Goal: Check status: Check status

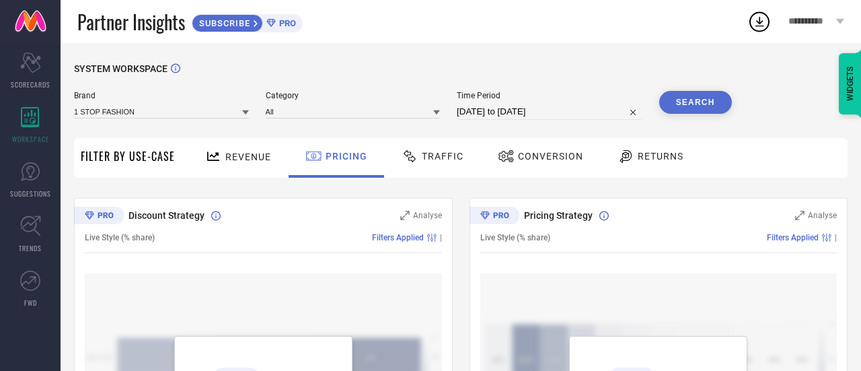
click at [602, 95] on span "Time Period" at bounding box center [550, 95] width 186 height 9
click at [441, 167] on div "Traffic" at bounding box center [432, 156] width 69 height 23
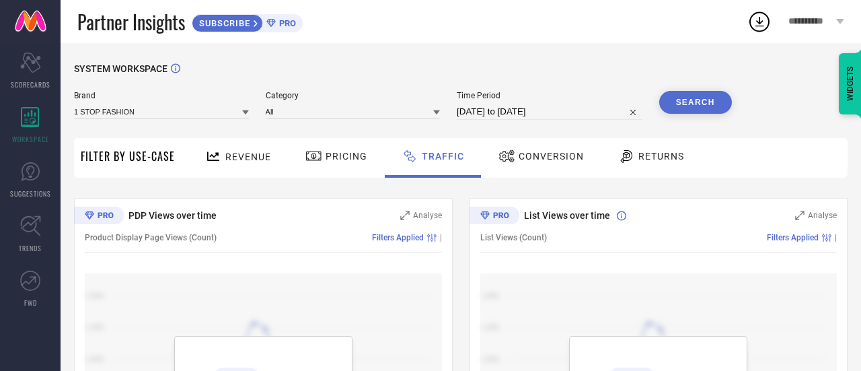
click at [438, 110] on icon at bounding box center [436, 112] width 7 height 7
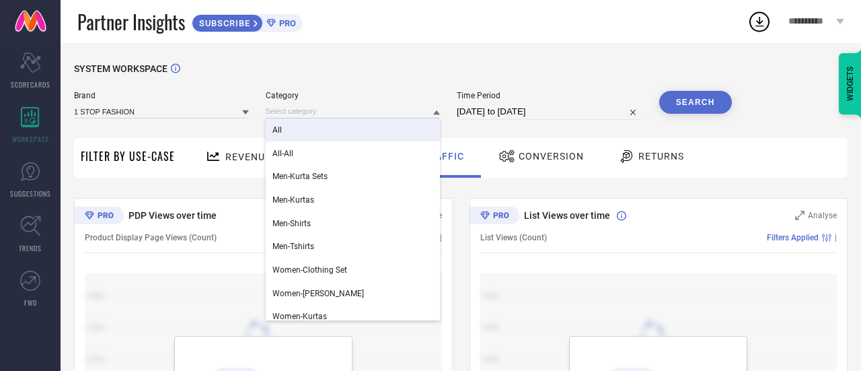
click at [313, 134] on div "All" at bounding box center [353, 129] width 175 height 23
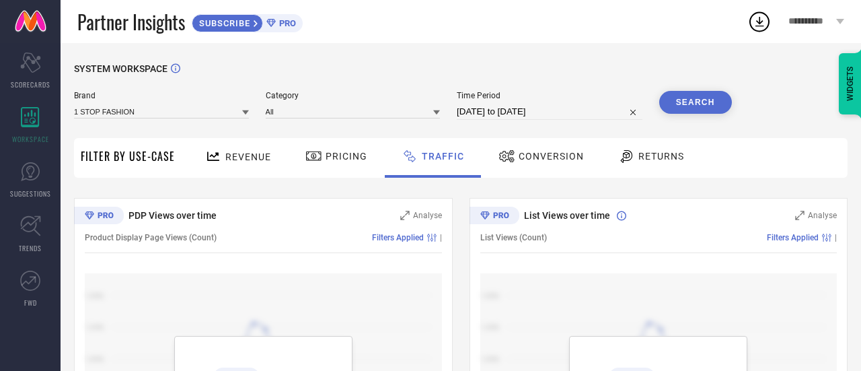
click at [238, 155] on span "Revenue" at bounding box center [248, 156] width 46 height 11
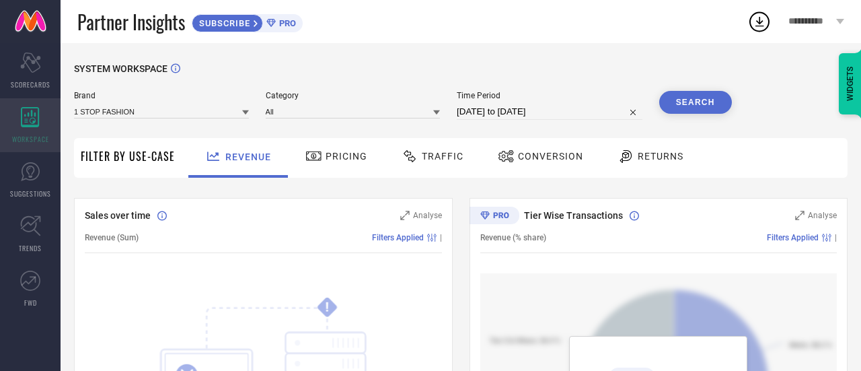
click at [35, 137] on span "WORKSPACE" at bounding box center [30, 139] width 37 height 10
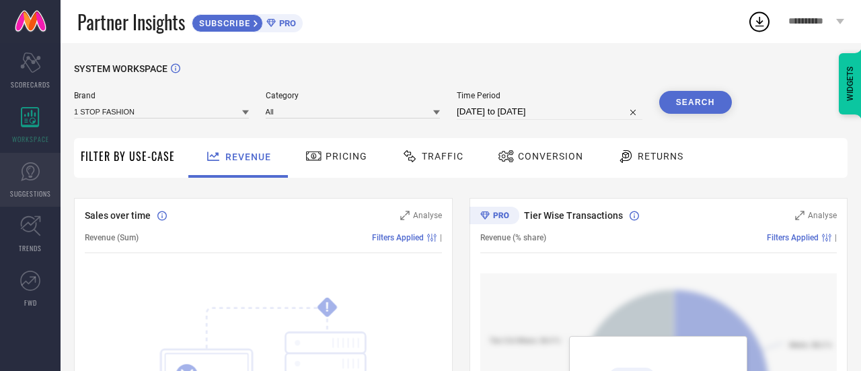
click at [36, 190] on span "SUGGESTIONS" at bounding box center [30, 193] width 41 height 10
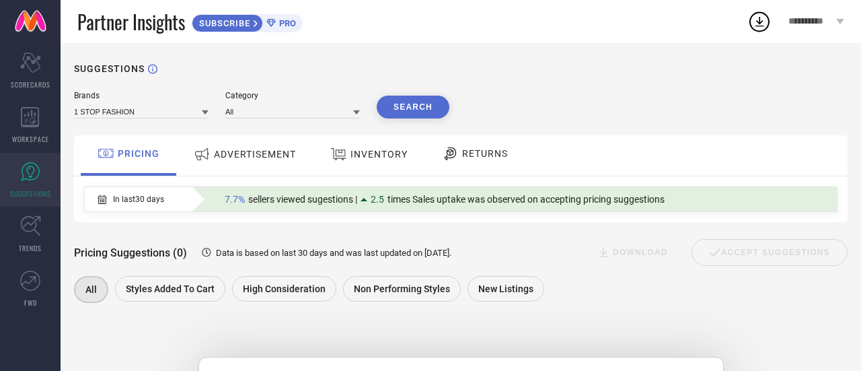
click at [244, 150] on span "ADVERTISEMENT" at bounding box center [255, 154] width 82 height 11
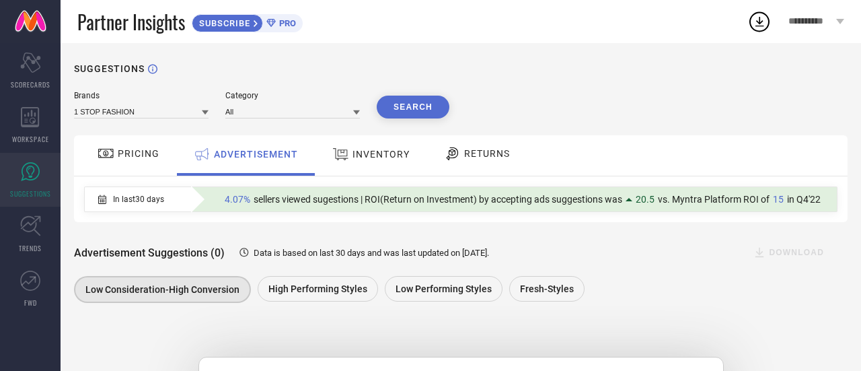
click at [369, 159] on span "INVENTORY" at bounding box center [380, 154] width 57 height 11
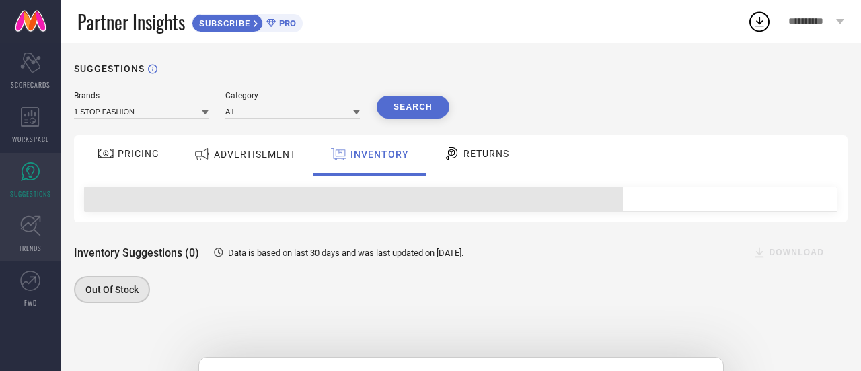
click at [26, 241] on link "TRENDS" at bounding box center [30, 234] width 61 height 54
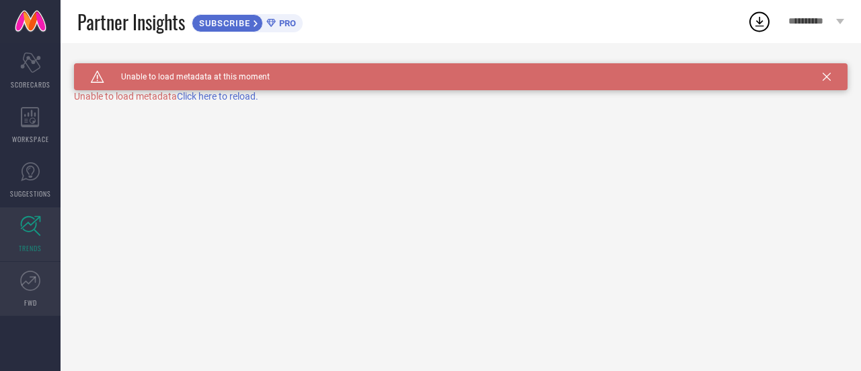
click at [32, 287] on icon at bounding box center [30, 280] width 20 height 20
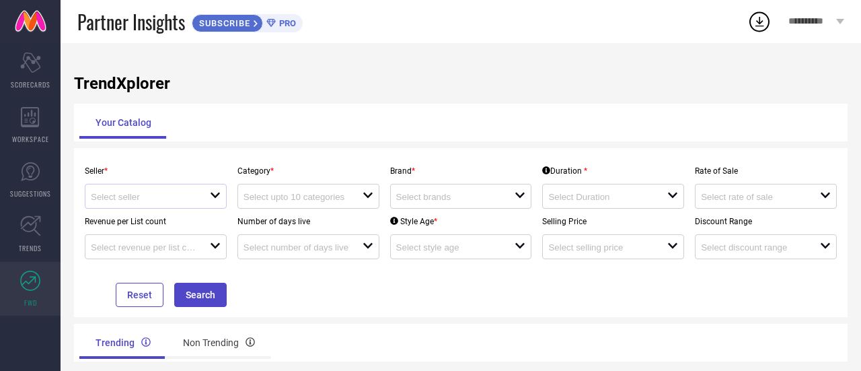
click at [215, 196] on icon at bounding box center [215, 194] width 9 height 5
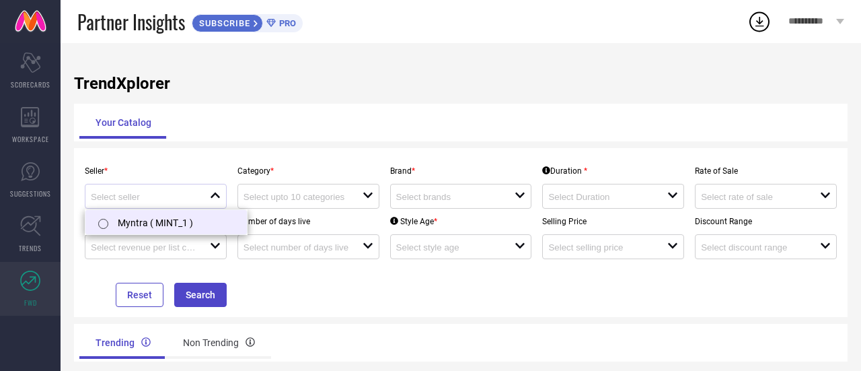
click at [191, 219] on li "Myntra ( MINT_1 )" at bounding box center [165, 222] width 161 height 24
type input "Myntra ( MINT_1 )"
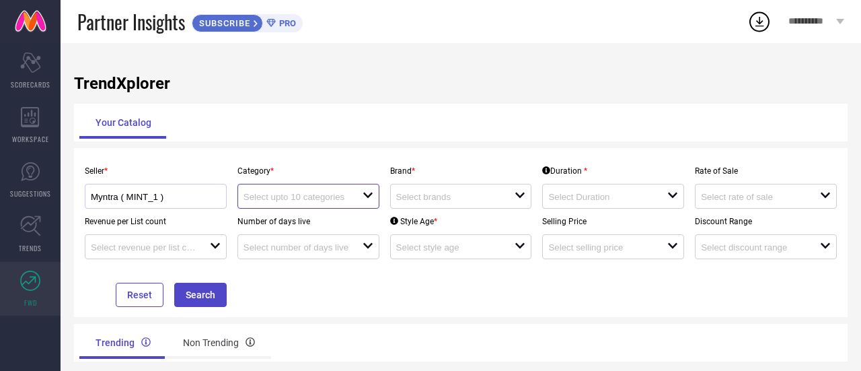
click at [286, 194] on input at bounding box center [297, 197] width 107 height 10
click at [293, 219] on div "No results found" at bounding box center [308, 220] width 142 height 23
click at [309, 194] on input at bounding box center [297, 197] width 107 height 10
type input "b"
click at [444, 200] on input at bounding box center [449, 197] width 107 height 10
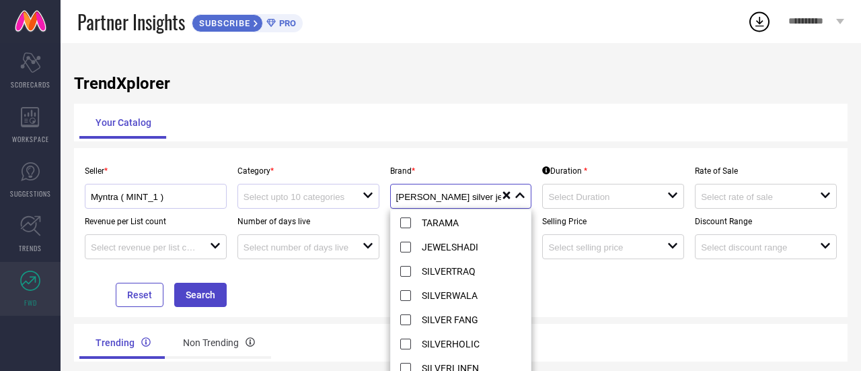
type input "tara silver jewels"
click at [176, 204] on div "Myntra ( MINT_1 )" at bounding box center [156, 196] width 142 height 25
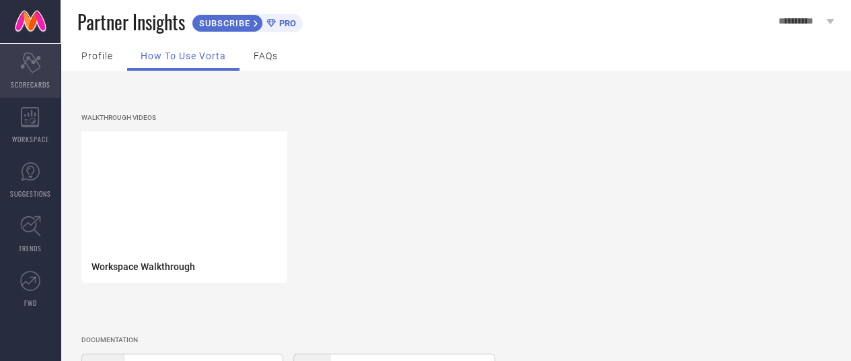
click at [24, 81] on span "SCORECARDS" at bounding box center [31, 84] width 40 height 10
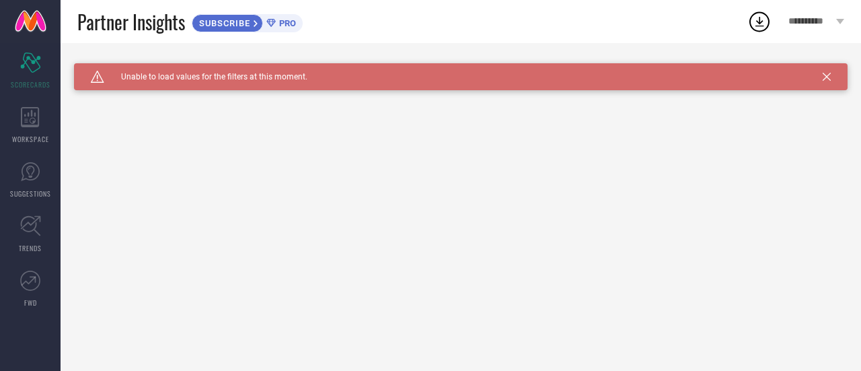
click at [828, 74] on icon at bounding box center [827, 77] width 8 height 8
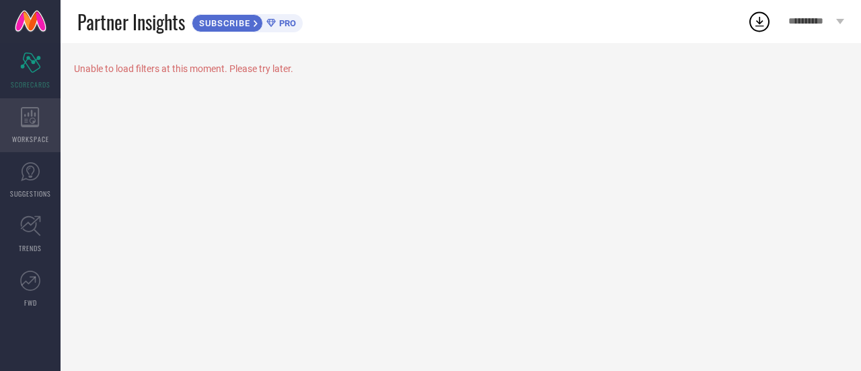
click at [36, 114] on icon at bounding box center [30, 117] width 19 height 20
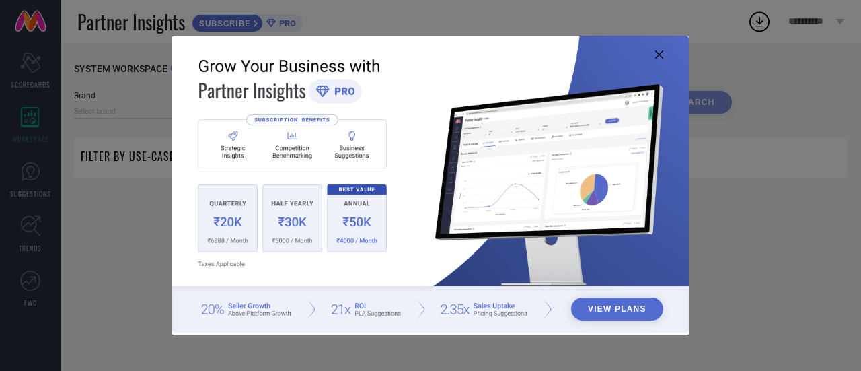
type input "1 STOP FASHION"
type input "All"
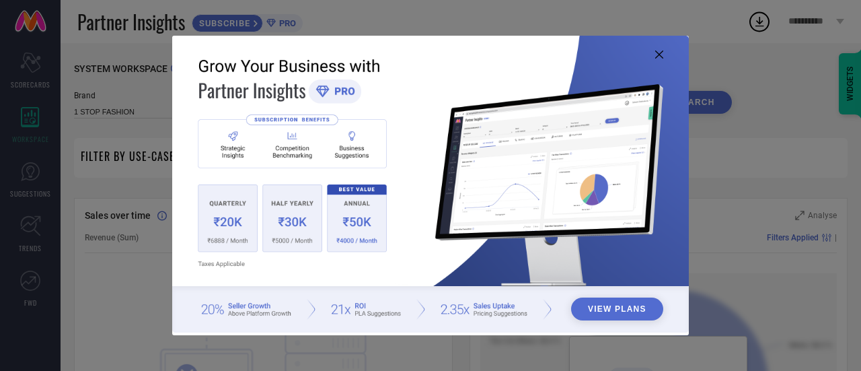
click at [658, 53] on icon at bounding box center [659, 54] width 8 height 8
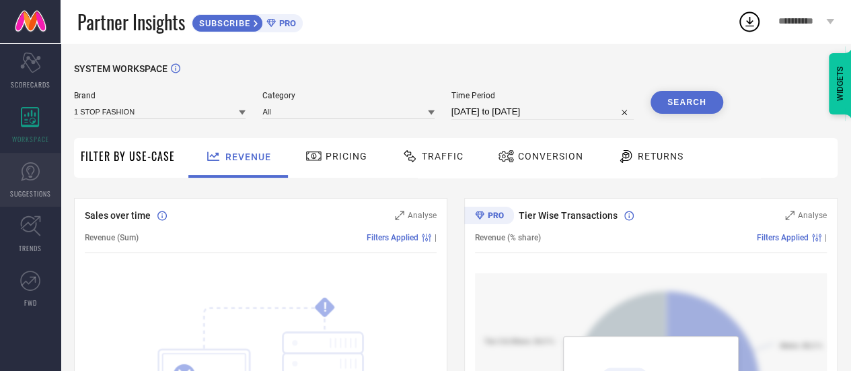
click at [36, 173] on icon at bounding box center [30, 171] width 20 height 20
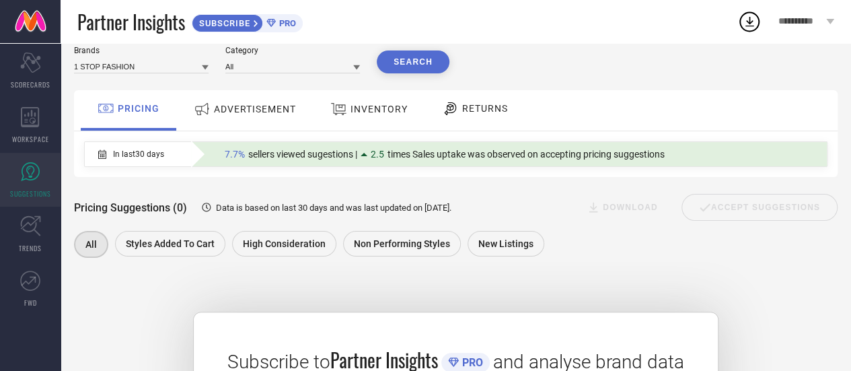
scroll to position [42, 0]
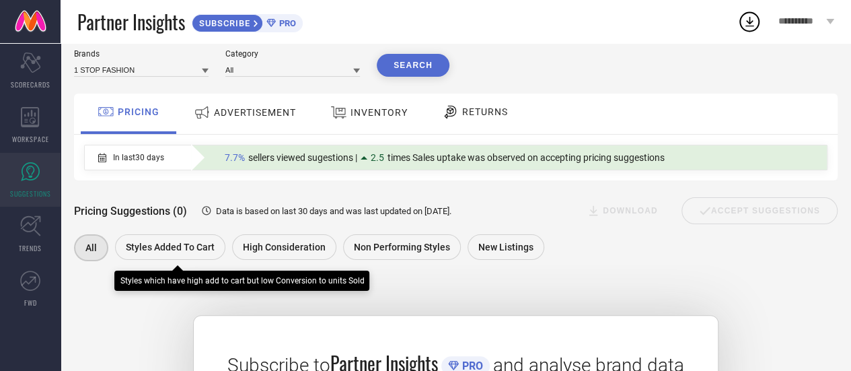
click at [182, 248] on span "Styles Added To Cart" at bounding box center [170, 246] width 89 height 11
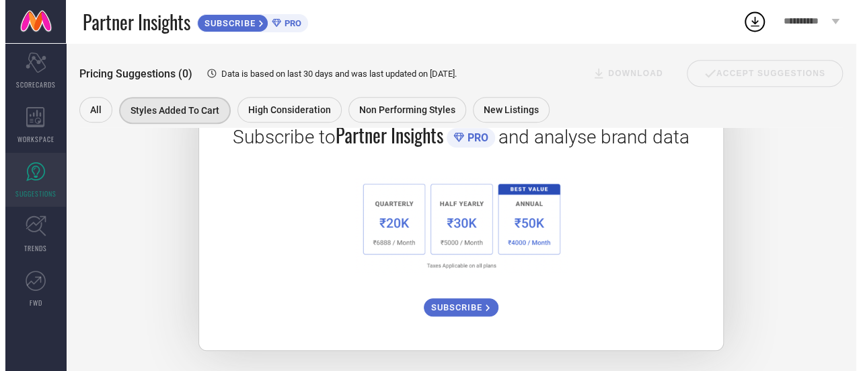
scroll to position [0, 0]
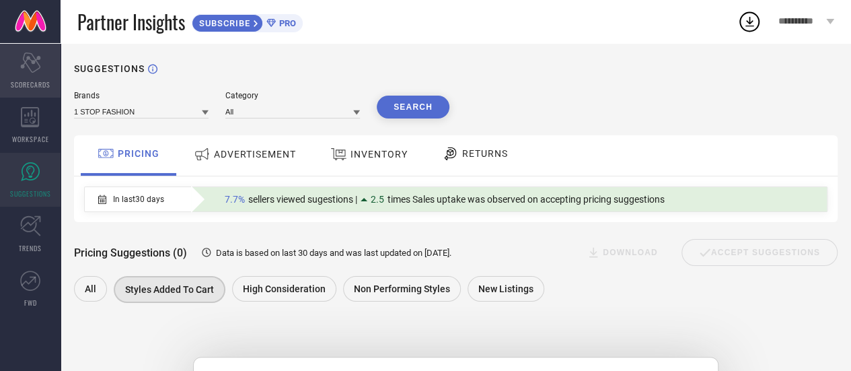
click at [22, 68] on icon "Scorecard" at bounding box center [30, 62] width 21 height 20
